Goal: Transaction & Acquisition: Purchase product/service

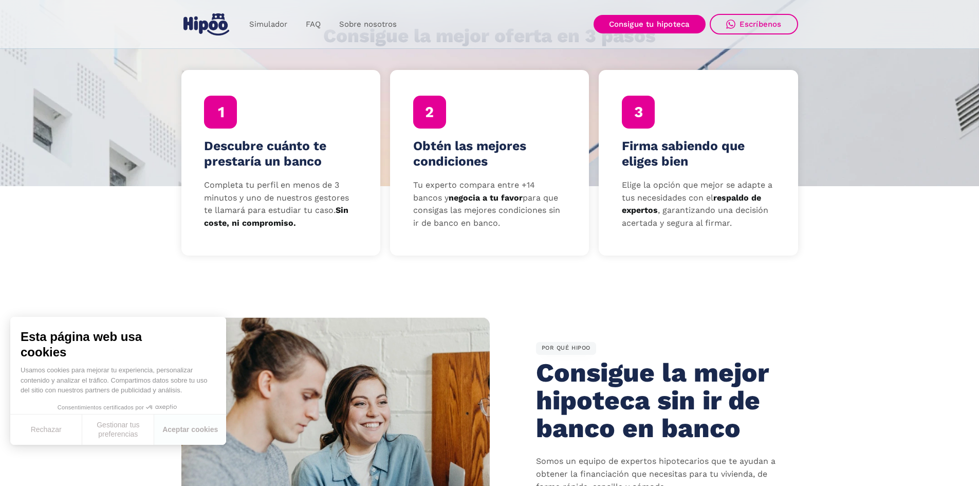
scroll to position [206, 0]
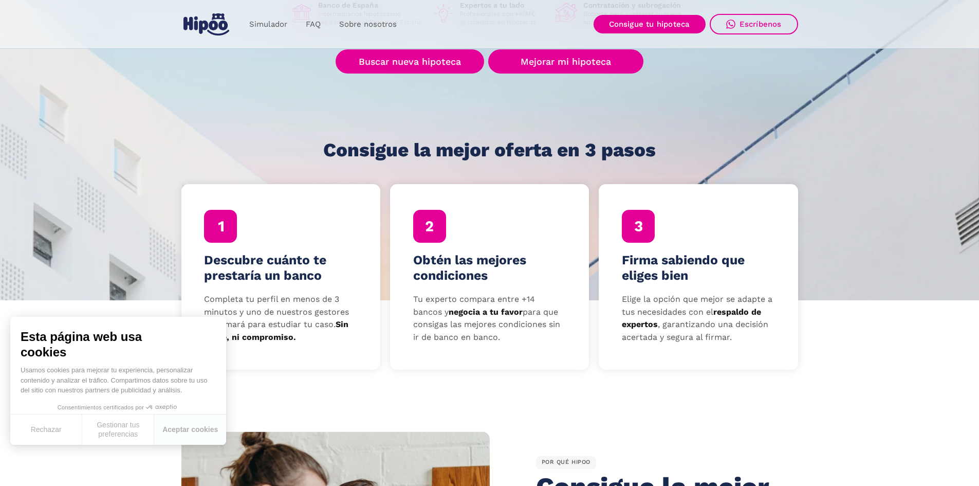
click at [651, 12] on div "Simulador FAQ Sobre nosotros Buscar nueva hipoteca Mejorar mi hipoteca Login Ac…" at bounding box center [489, 24] width 617 height 30
click at [644, 19] on link "Consigue tu hipoteca" at bounding box center [650, 24] width 112 height 19
click at [754, 12] on div "Simulador FAQ Sobre nosotros Buscar nueva hipoteca Mejorar mi hipoteca Login Ac…" at bounding box center [489, 24] width 617 height 30
click at [373, 28] on link "Sobre nosotros" at bounding box center [368, 24] width 76 height 20
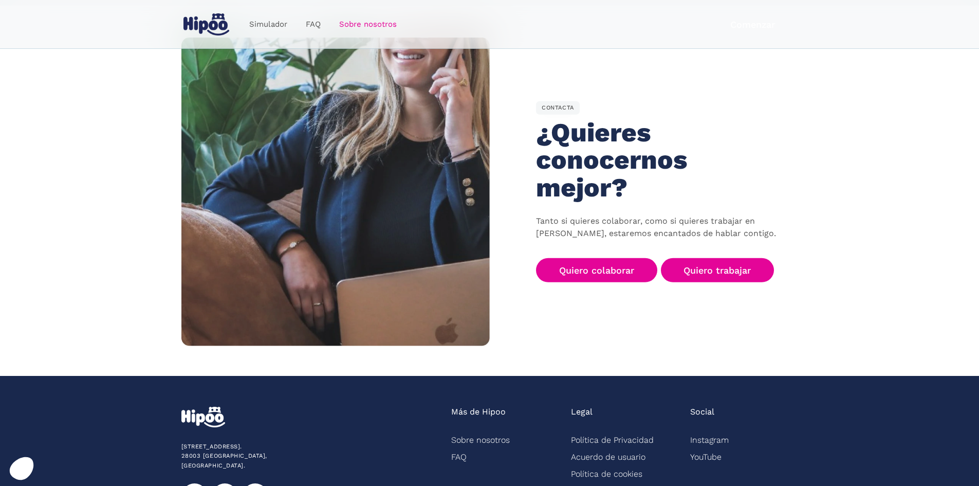
scroll to position [1588, 0]
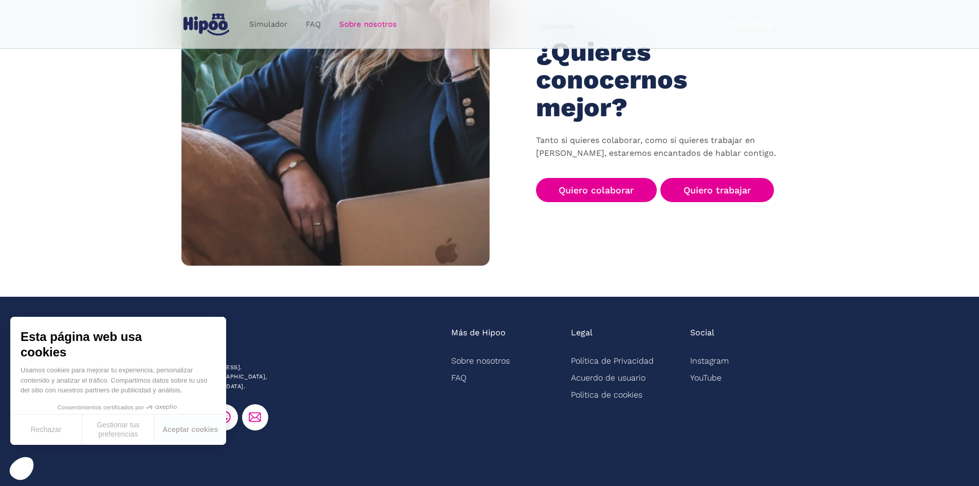
click at [302, 327] on div "C/Zurbano, 92, 4º dcha. 28003 Madrid, España." at bounding box center [310, 378] width 258 height 103
click at [196, 436] on button "Aceptar cookies" at bounding box center [190, 429] width 72 height 30
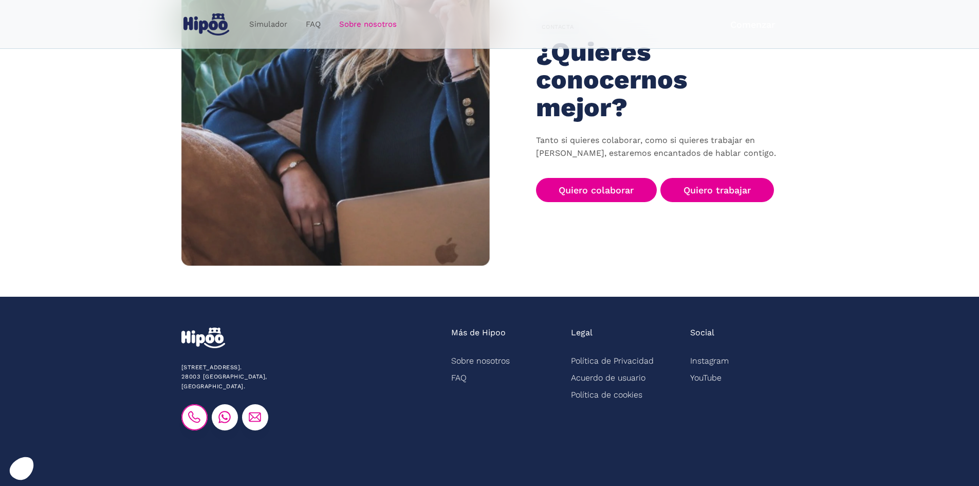
click at [197, 411] on img at bounding box center [194, 417] width 12 height 12
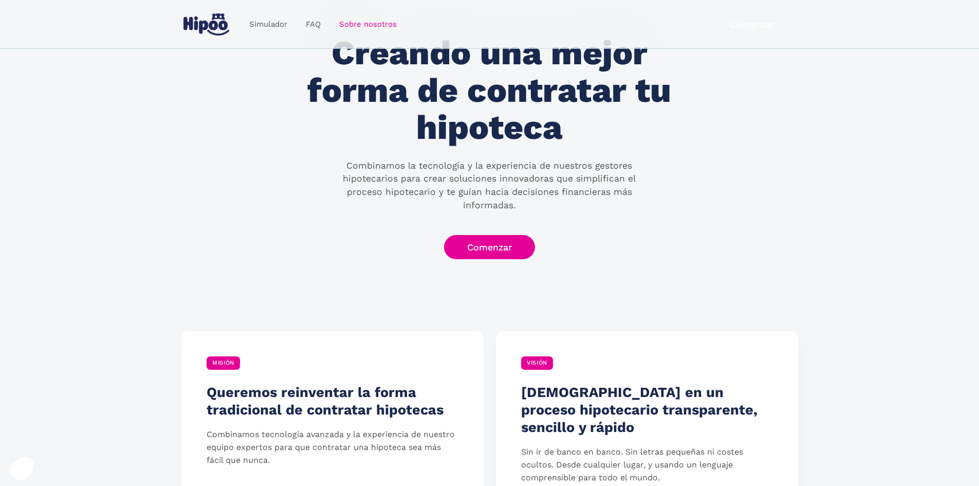
scroll to position [46, 0]
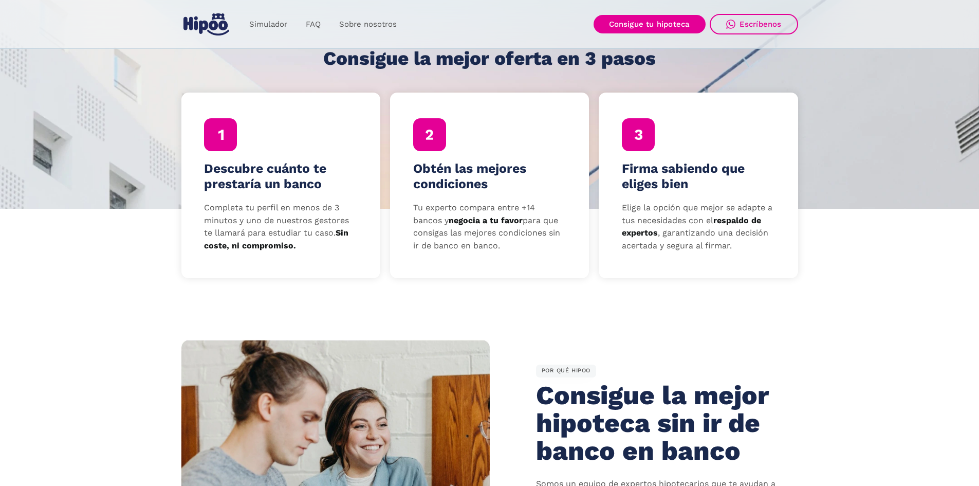
scroll to position [206, 0]
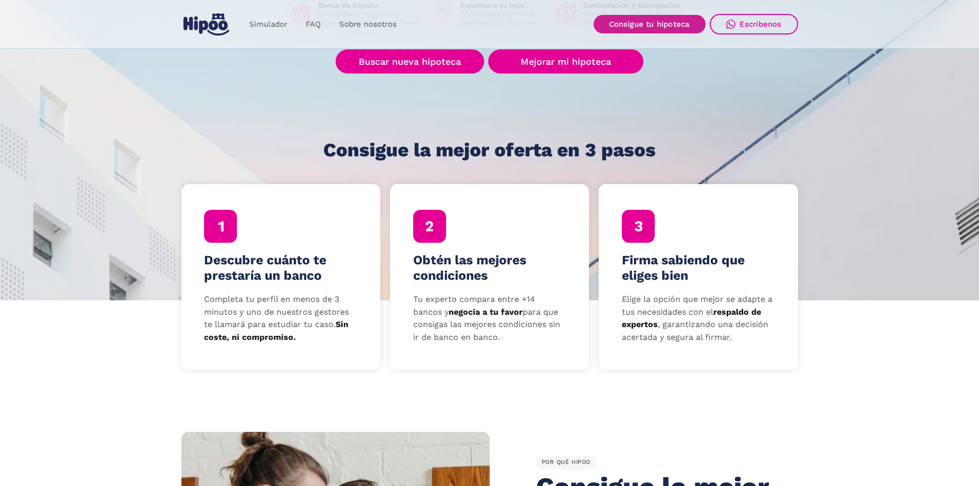
click at [642, 26] on link "Consigue tu hipoteca" at bounding box center [650, 24] width 112 height 19
